Goal: Browse casually

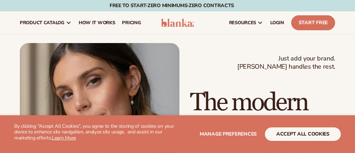
drag, startPoint x: 257, startPoint y: 45, endPoint x: 190, endPoint y: 51, distance: 67.0
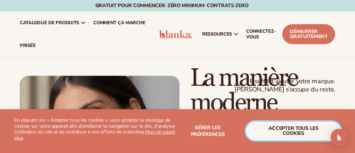
click at [304, 130] on button "Accepter tous les cookies" at bounding box center [293, 130] width 95 height 18
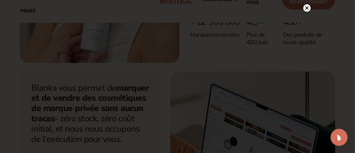
scroll to position [215, 0]
click at [306, 4] on div at bounding box center [306, 7] width 7 height 12
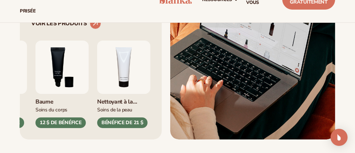
scroll to position [361, 0]
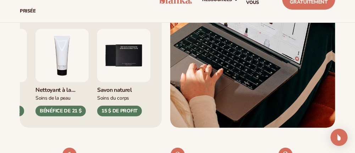
click at [99, 20] on circle at bounding box center [96, 12] width 16 height 16
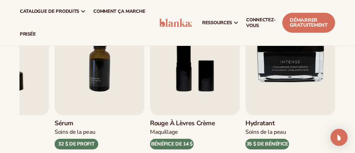
scroll to position [280, 0]
click at [260, 137] on div "Hydratant Soins de la peau 35 $ DE BÉNÉFICE" at bounding box center [291, 132] width 90 height 34
click at [257, 146] on div "35 $ DE BÉNÉFICE" at bounding box center [268, 143] width 44 height 11
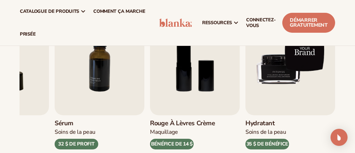
click at [283, 63] on img "9 / 9" at bounding box center [291, 57] width 90 height 115
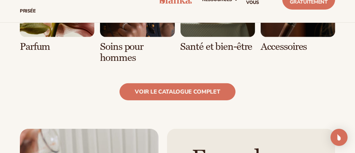
scroll to position [831, 0]
